Goal: Entertainment & Leisure: Consume media (video, audio)

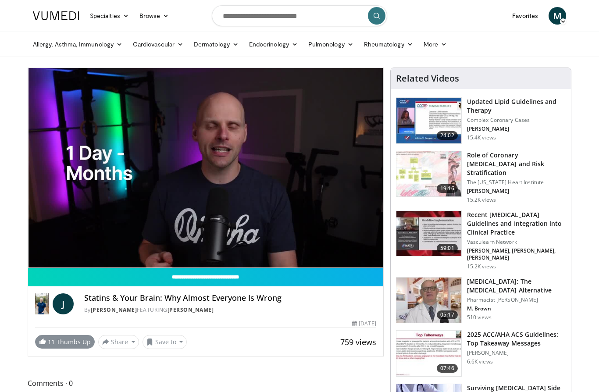
click at [57, 341] on link "11 Thumbs Up" at bounding box center [65, 342] width 60 height 14
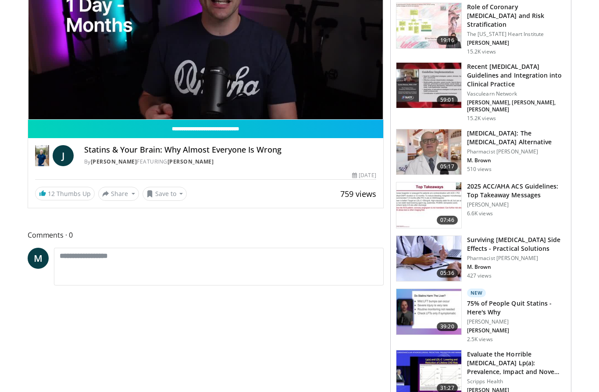
scroll to position [150, 0]
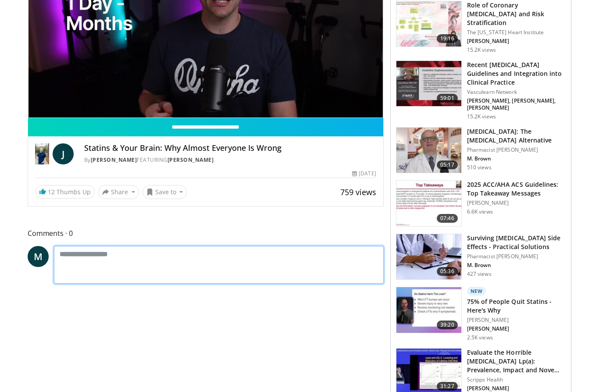
click at [84, 254] on textarea at bounding box center [219, 265] width 330 height 38
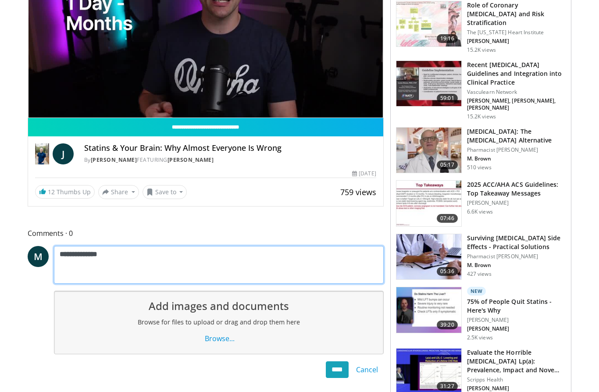
type textarea "**********"
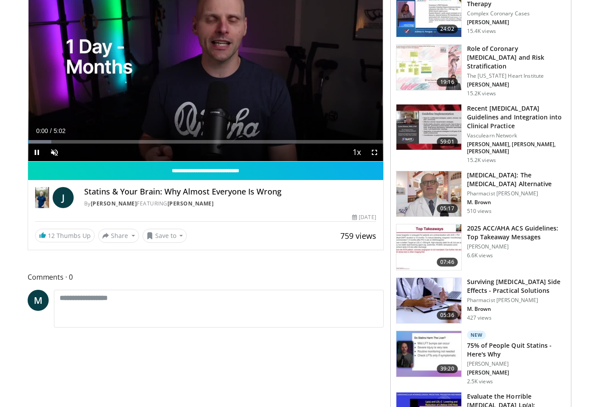
scroll to position [127, 0]
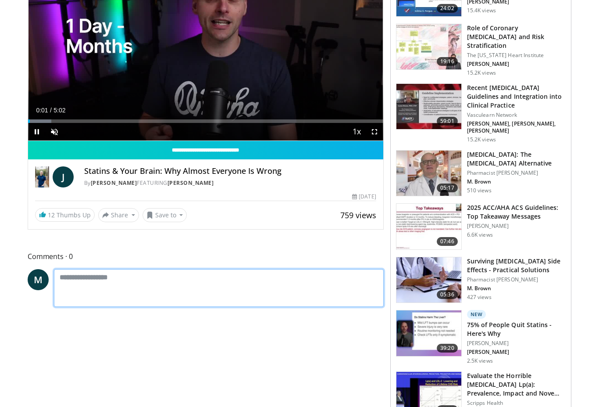
click at [81, 279] on textarea at bounding box center [219, 288] width 330 height 38
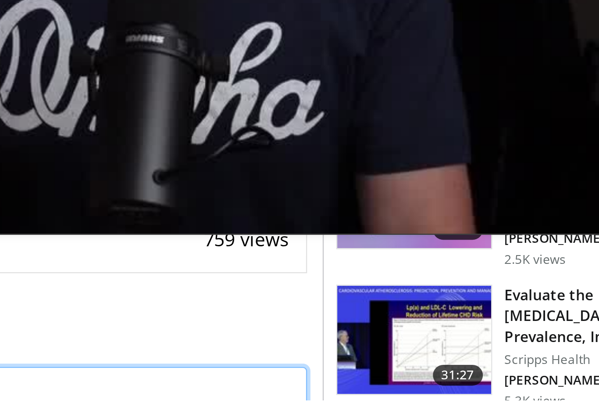
scroll to position [141, 0]
